Goal: Transaction & Acquisition: Purchase product/service

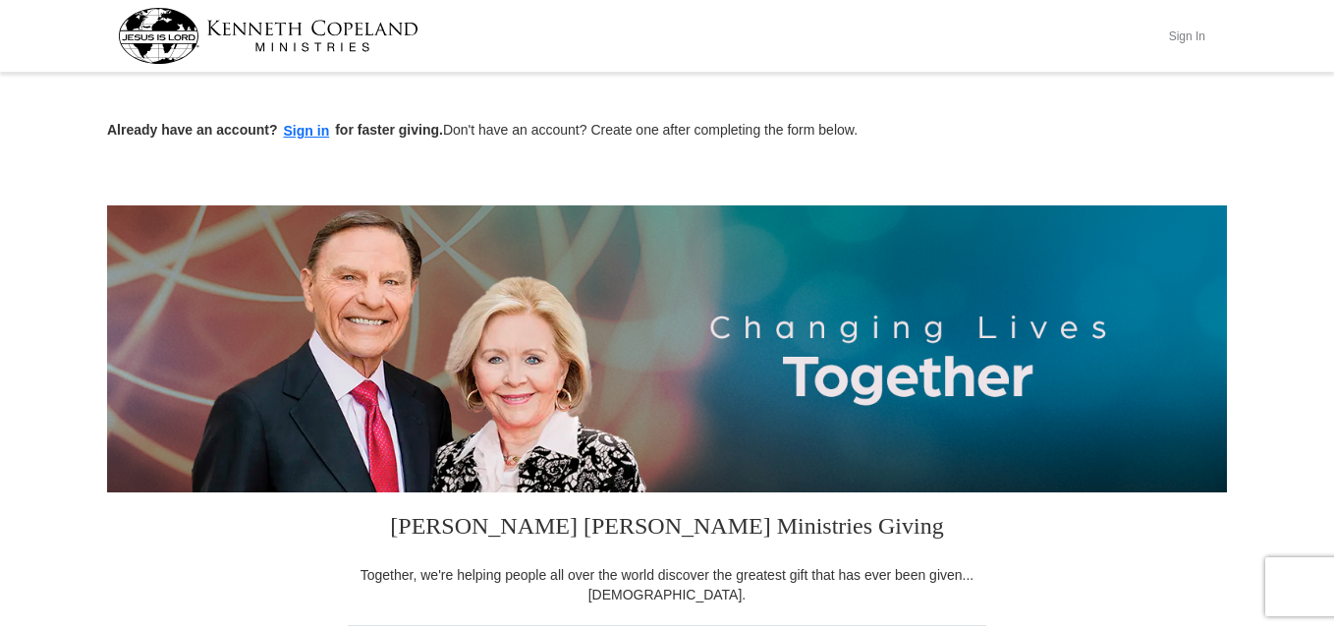
click at [1186, 39] on button "Sign In" at bounding box center [1186, 36] width 59 height 30
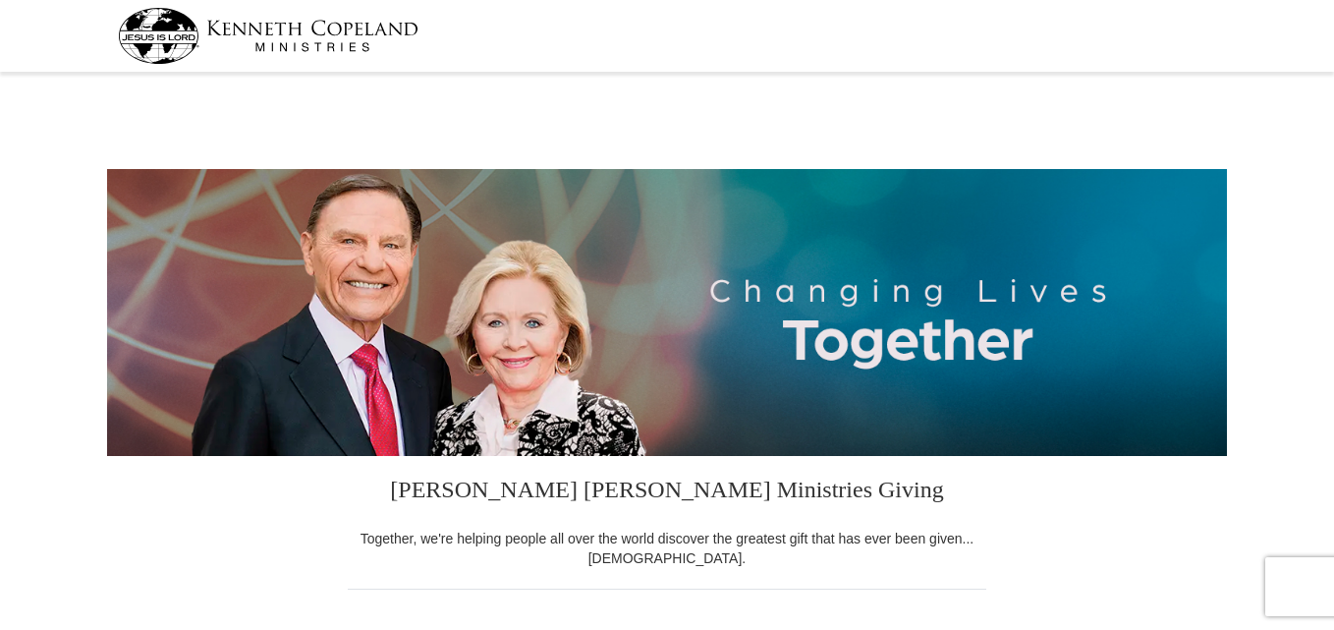
select select "AZ"
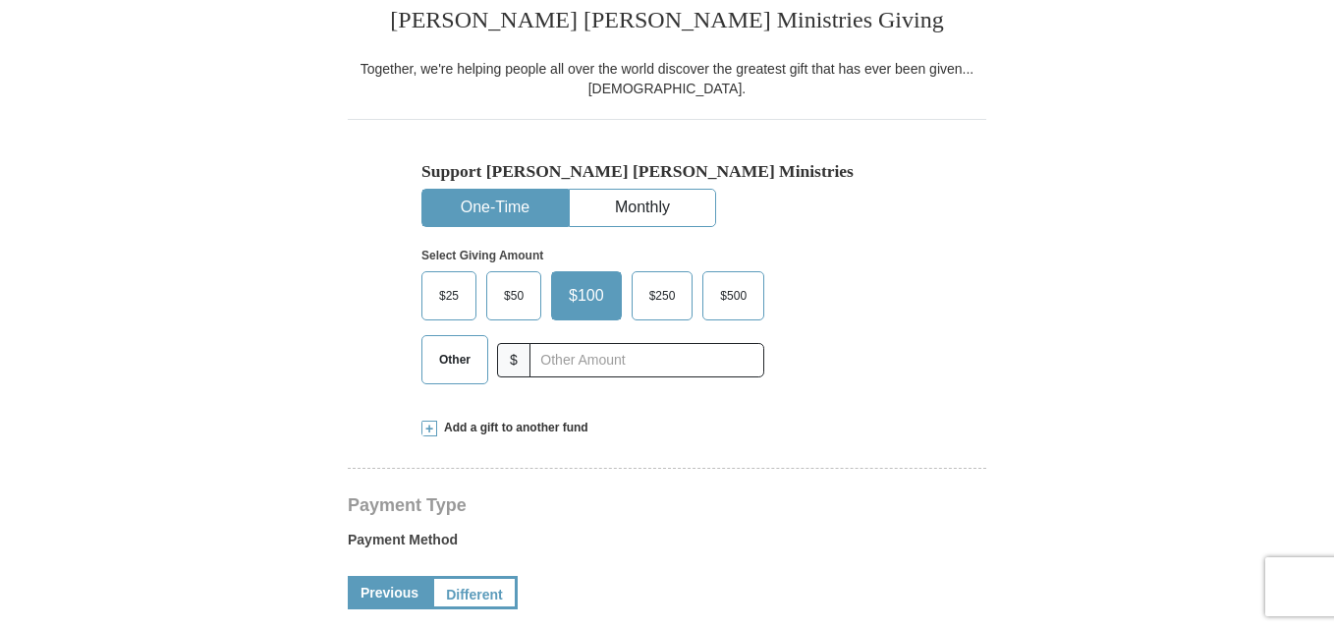
scroll to position [476, 0]
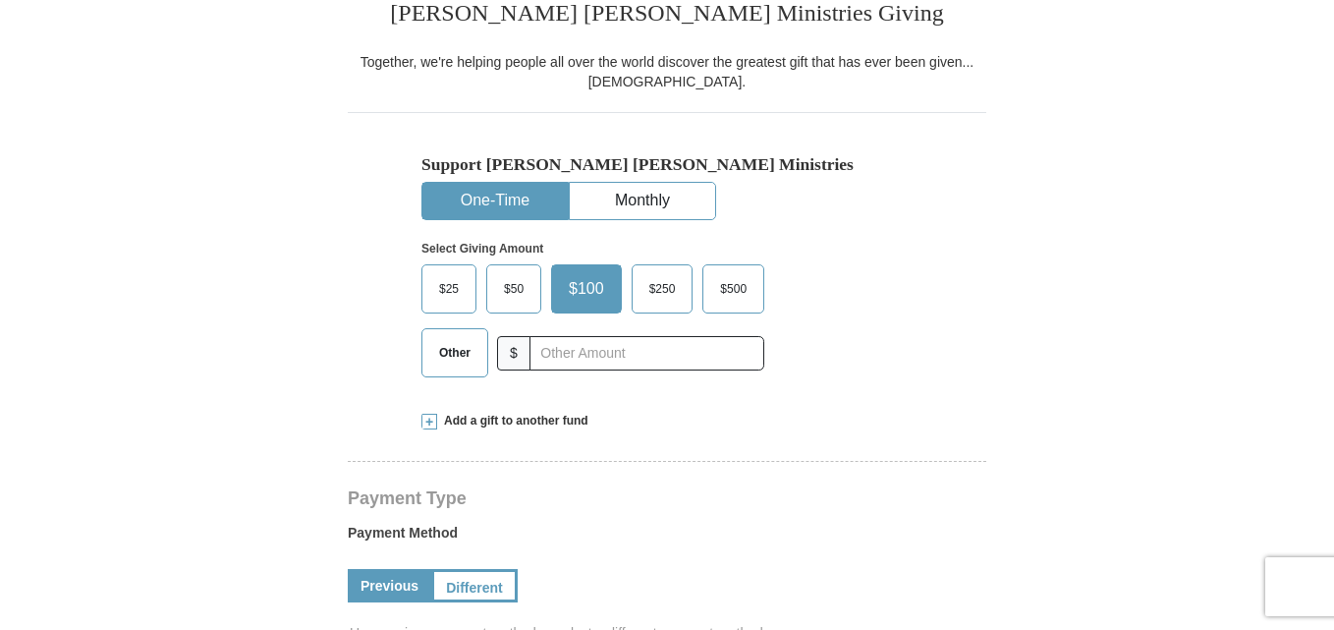
click at [523, 279] on span "$50" at bounding box center [513, 288] width 39 height 29
click at [0, 0] on input "$50" at bounding box center [0, 0] width 0 height 0
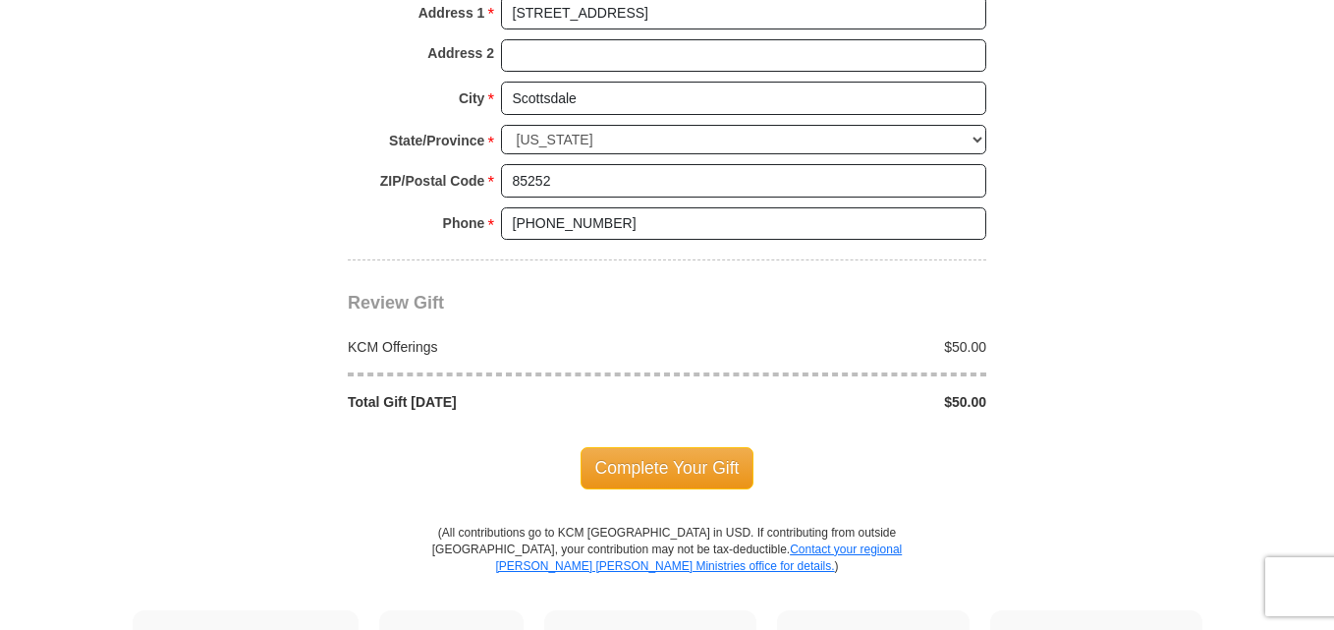
scroll to position [1616, 0]
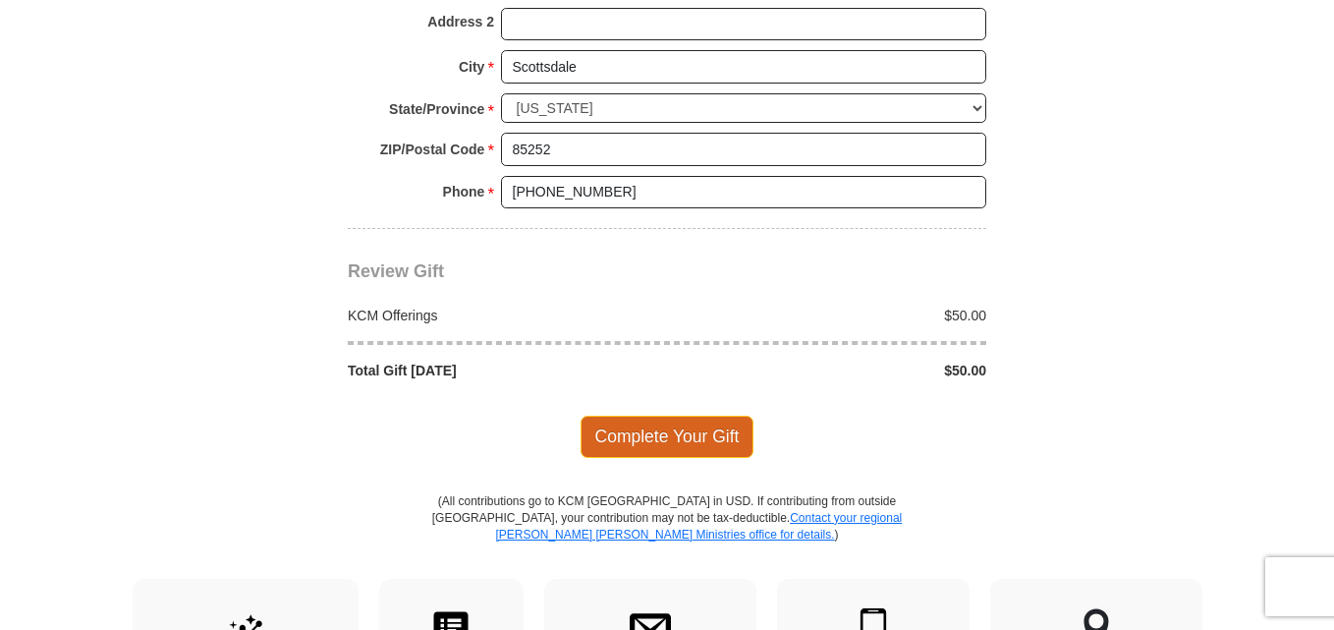
click at [712, 427] on span "Complete Your Gift" at bounding box center [667, 435] width 174 height 41
